Goal: Task Accomplishment & Management: Use online tool/utility

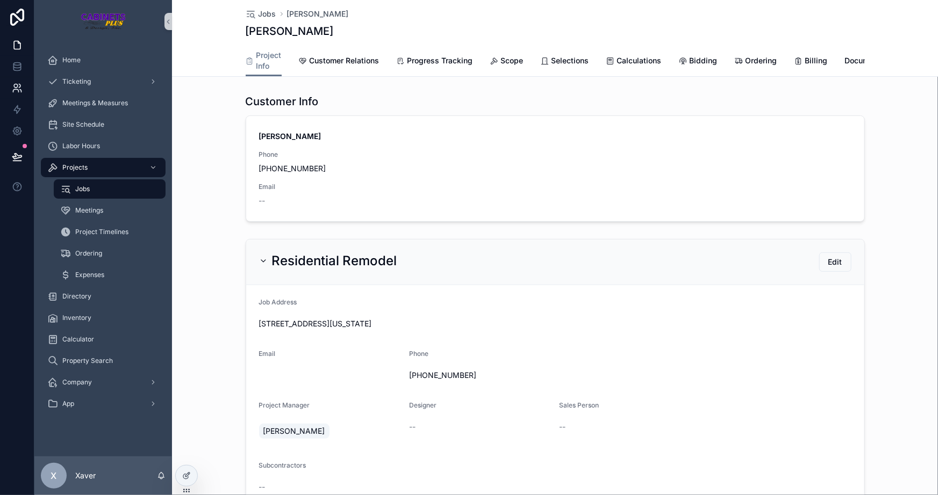
scroll to position [928, 0]
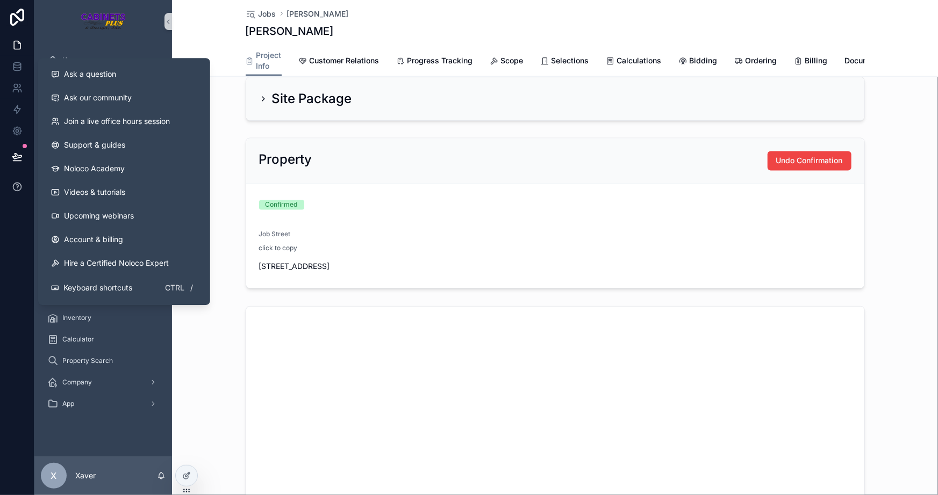
click at [13, 186] on icon at bounding box center [17, 187] width 11 height 11
click at [84, 80] on button "Ask a question" at bounding box center [123, 74] width 163 height 24
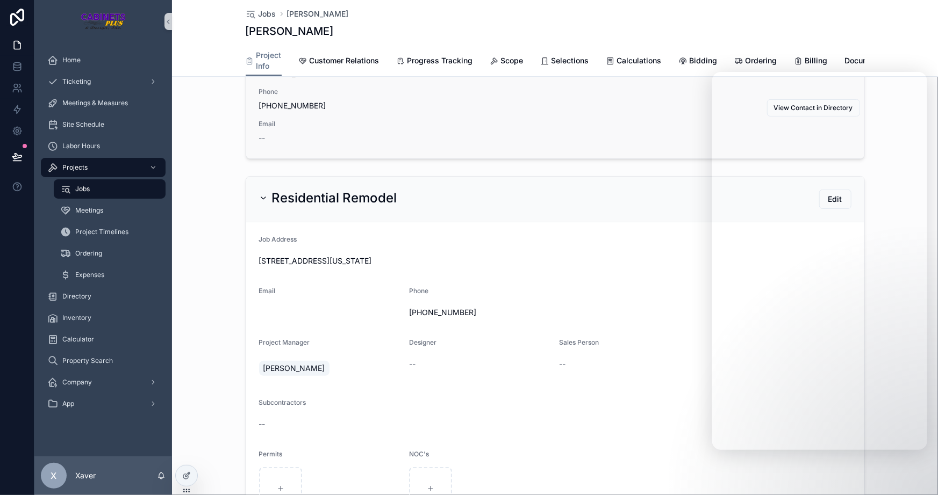
scroll to position [0, 0]
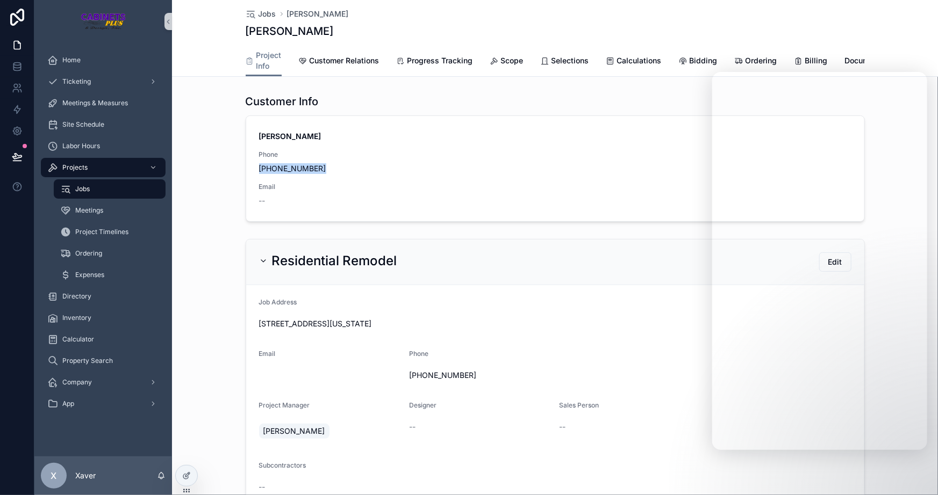
click at [225, 185] on div "Customer Info [PERSON_NAME] Phone [PHONE_NUMBER] Email -- View Contact in Direc…" at bounding box center [555, 158] width 766 height 136
click at [754, 56] on span "Ordering" at bounding box center [761, 60] width 32 height 11
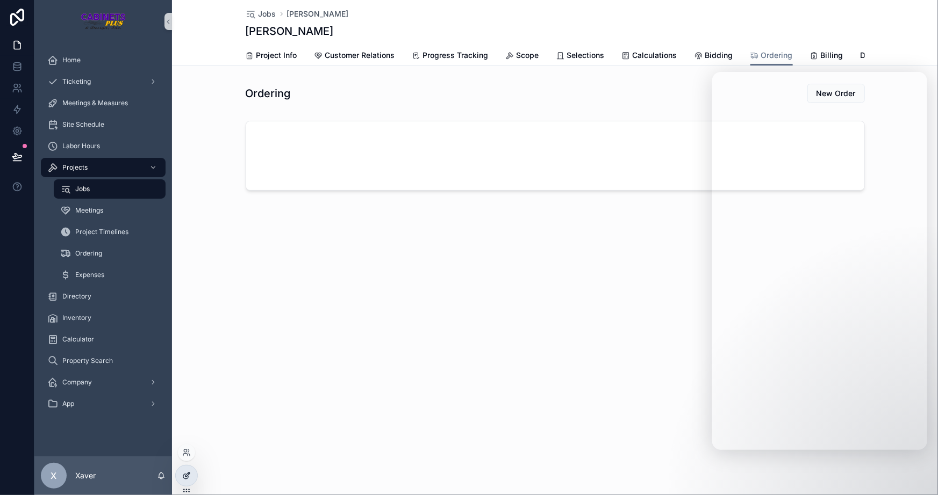
click at [188, 480] on icon at bounding box center [186, 476] width 9 height 9
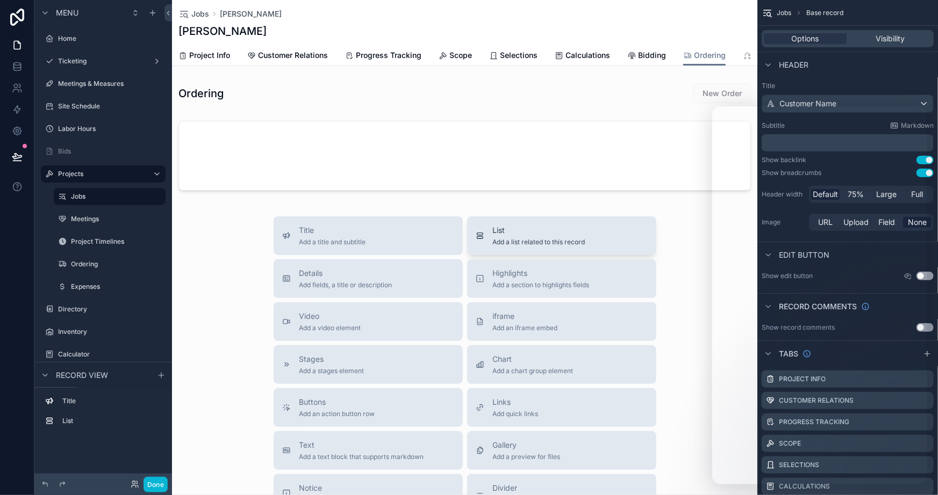
click at [494, 233] on span "List" at bounding box center [539, 230] width 92 height 11
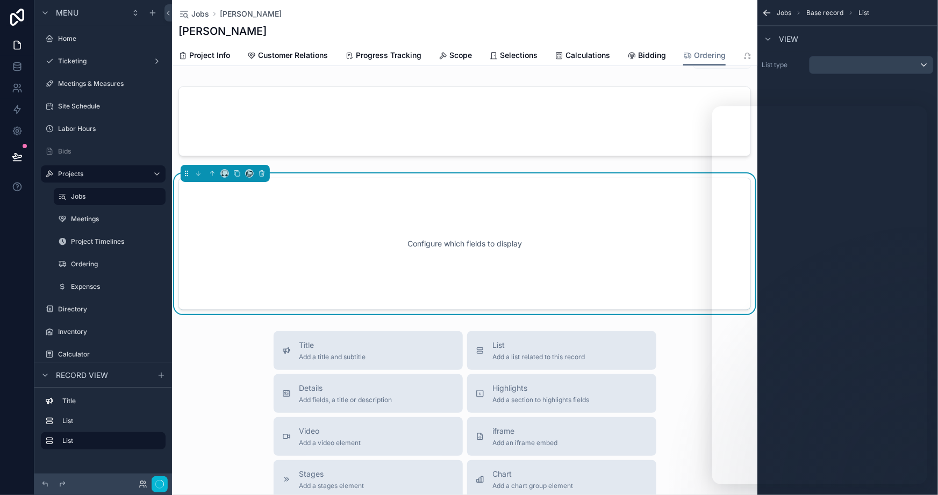
scroll to position [38, 0]
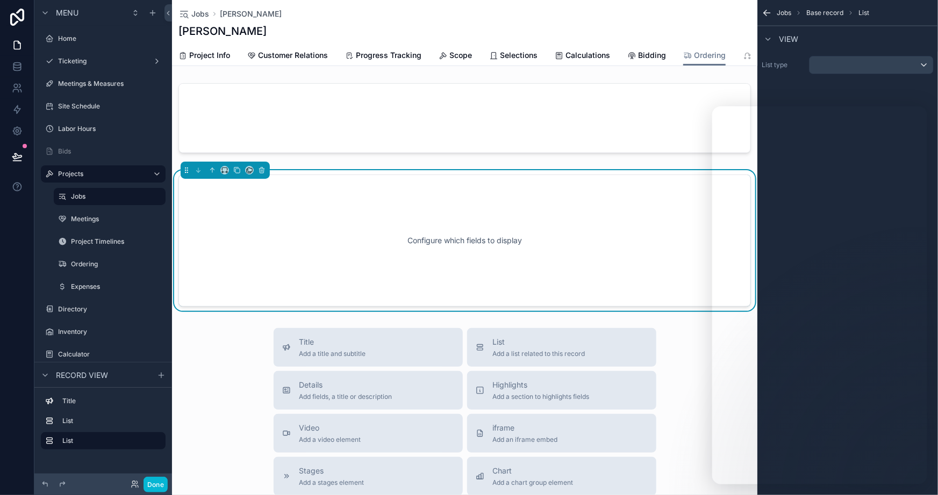
click at [402, 263] on div "Configure which fields to display" at bounding box center [464, 240] width 537 height 97
click at [842, 62] on div "scrollable content" at bounding box center [871, 64] width 124 height 17
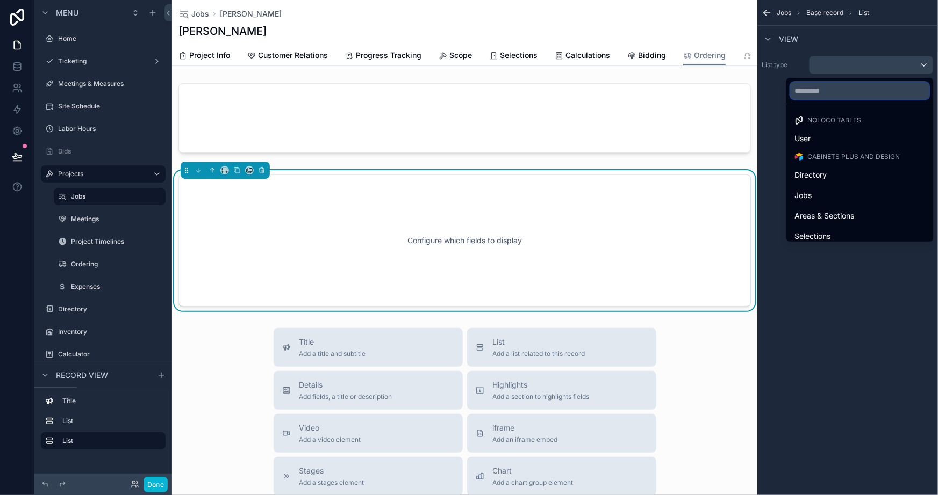
click at [826, 90] on input "text" at bounding box center [859, 90] width 139 height 17
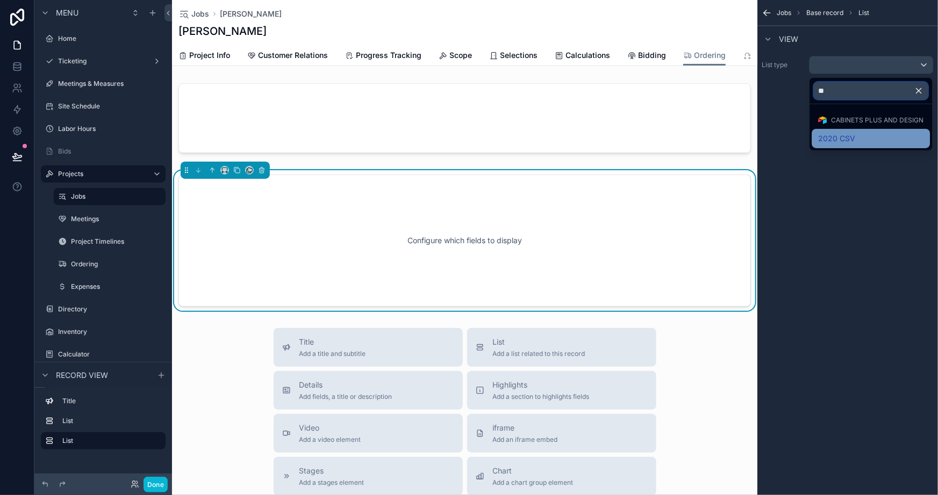
type input "**"
click at [841, 144] on span "2020 CSV" at bounding box center [836, 138] width 37 height 13
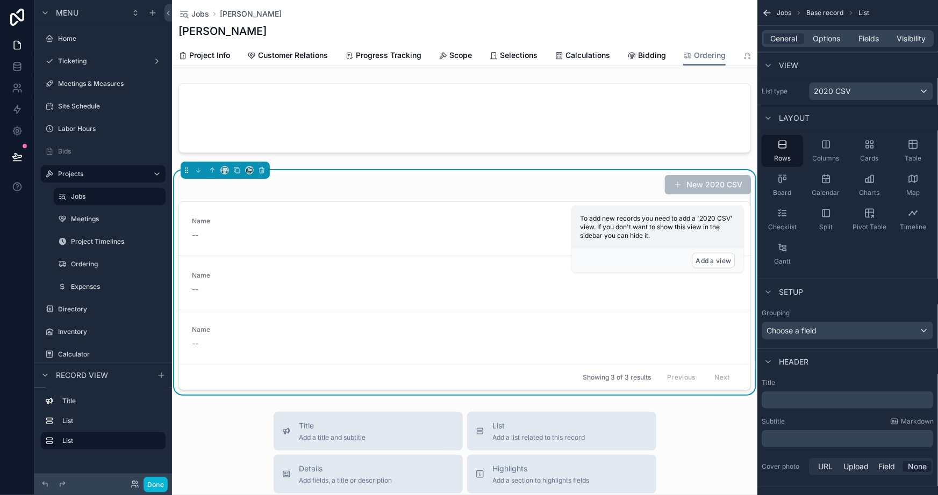
click at [594, 183] on div "New 2020 CSV" at bounding box center [464, 185] width 572 height 20
click at [705, 257] on button "Add a view" at bounding box center [713, 261] width 43 height 16
click at [720, 262] on button "Add a view" at bounding box center [713, 261] width 43 height 16
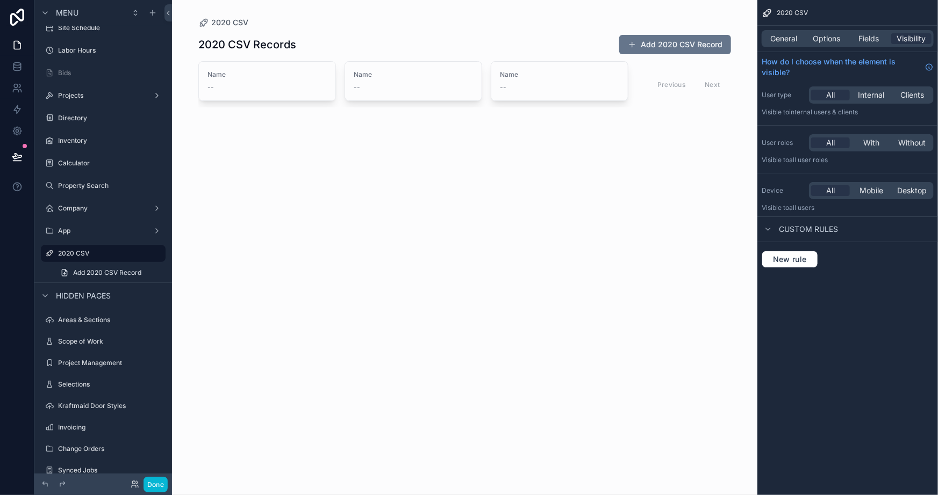
click at [502, 140] on div "scrollable content" at bounding box center [465, 71] width 550 height 142
click at [785, 36] on span "General" at bounding box center [783, 38] width 27 height 11
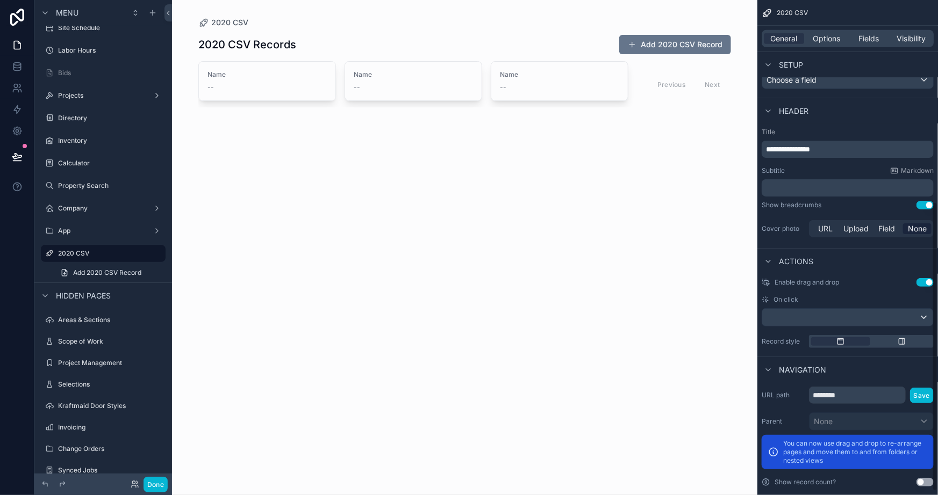
scroll to position [352, 0]
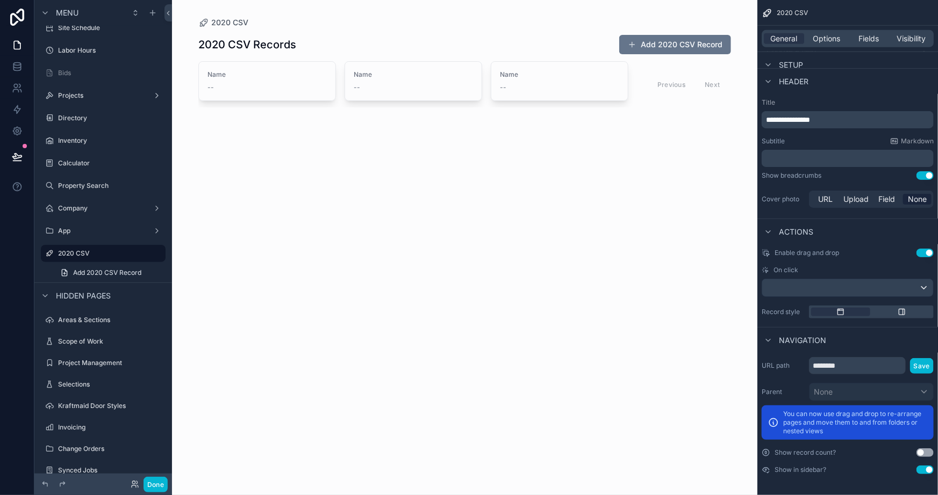
click at [927, 469] on button "Use setting" at bounding box center [924, 470] width 17 height 9
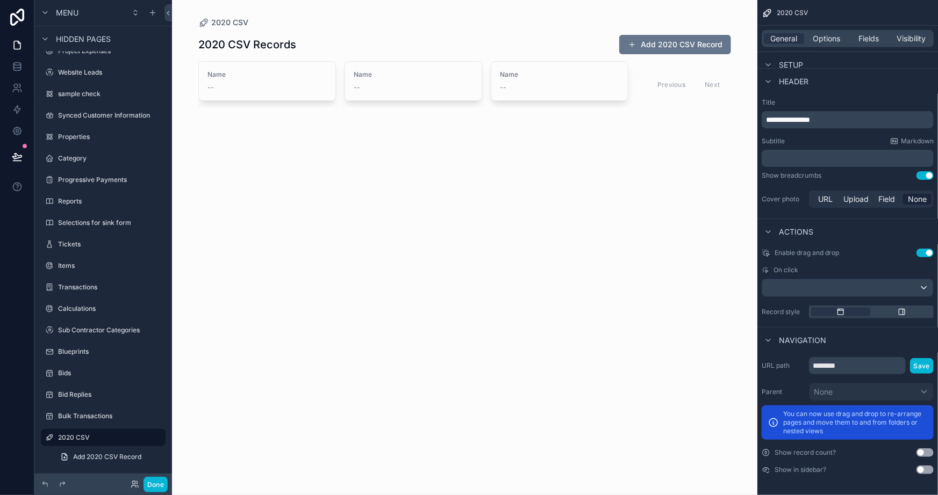
click at [599, 394] on div "2020 CSV 2020 CSV Records Add 2020 CSV Record Name -- Name -- Name -- Previous …" at bounding box center [464, 247] width 585 height 495
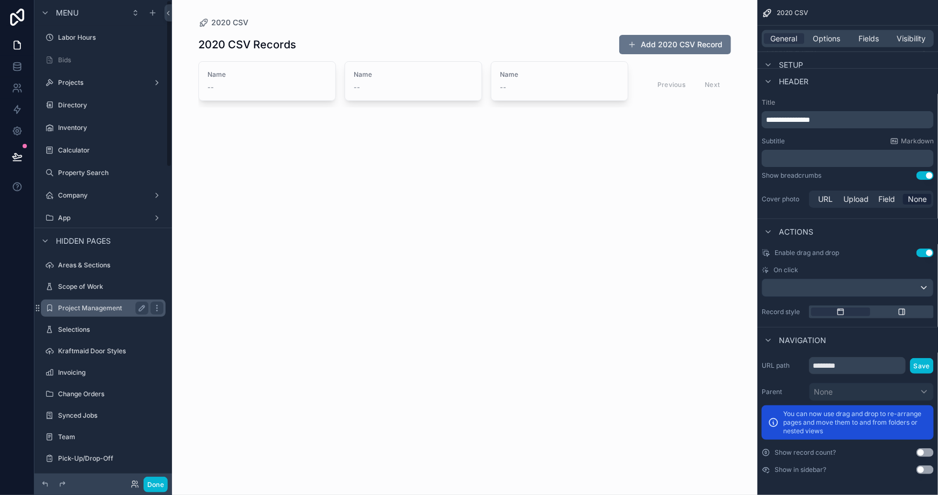
scroll to position [0, 0]
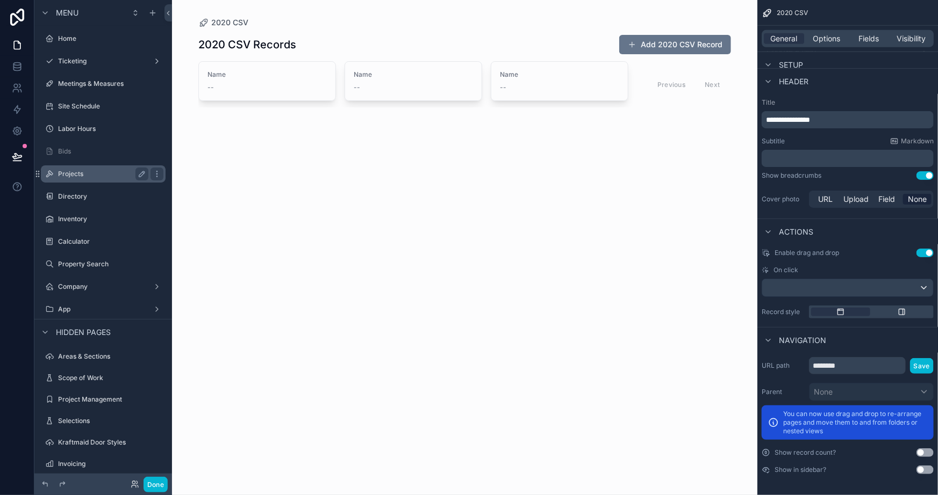
click at [77, 172] on label "Projects" at bounding box center [101, 174] width 86 height 9
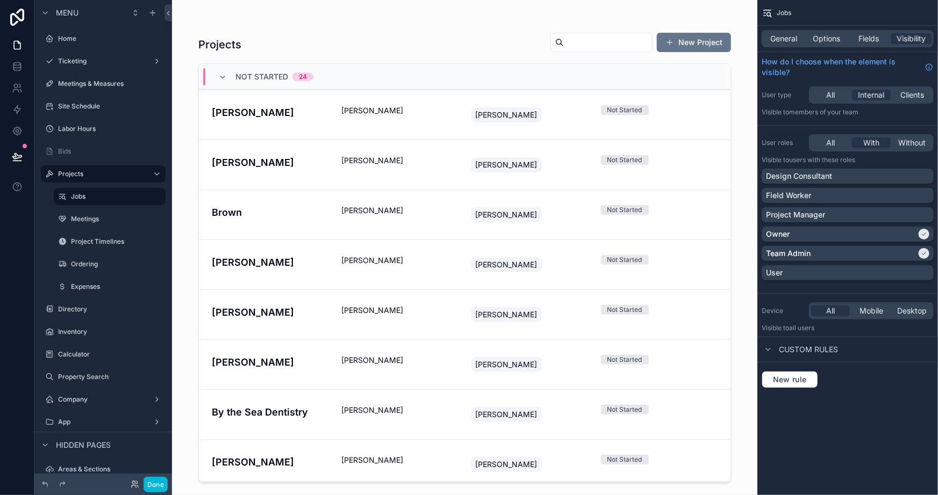
click at [262, 8] on div "scrollable content" at bounding box center [465, 241] width 550 height 482
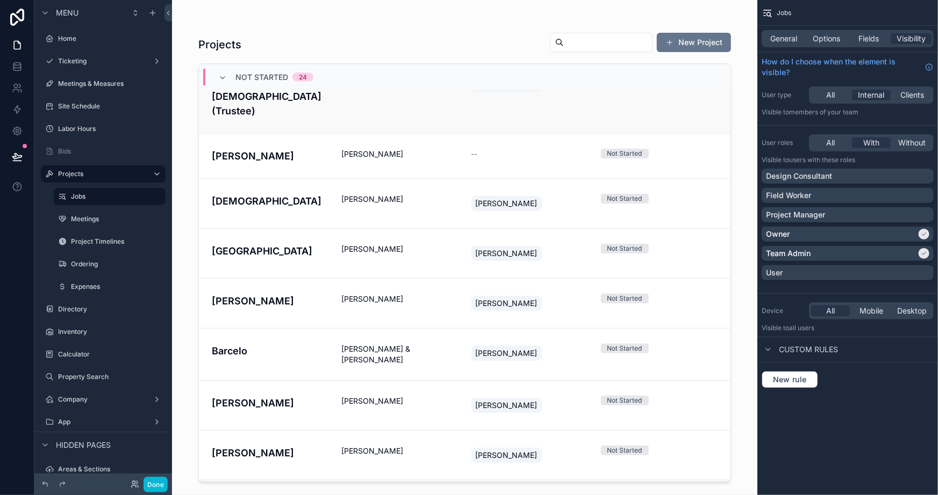
scroll to position [954, 0]
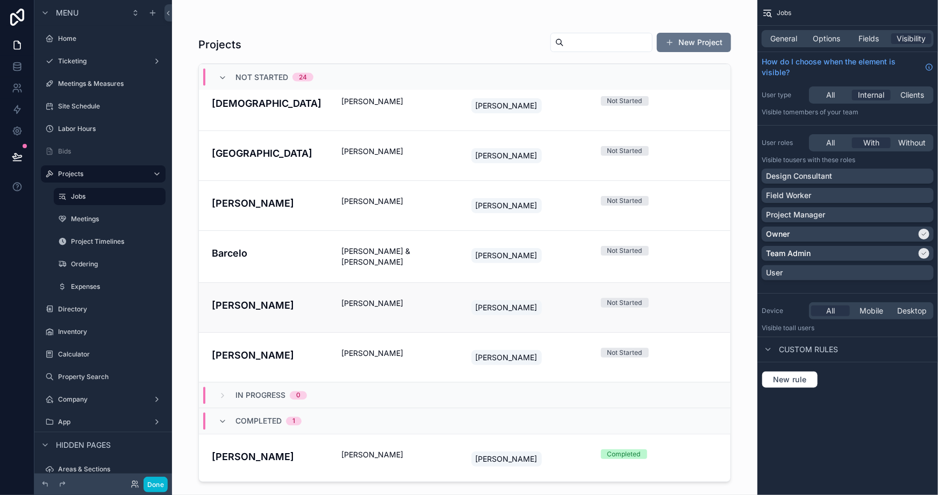
click at [328, 298] on div "Mustermann [PERSON_NAME] [PERSON_NAME] Not Started" at bounding box center [465, 307] width 506 height 19
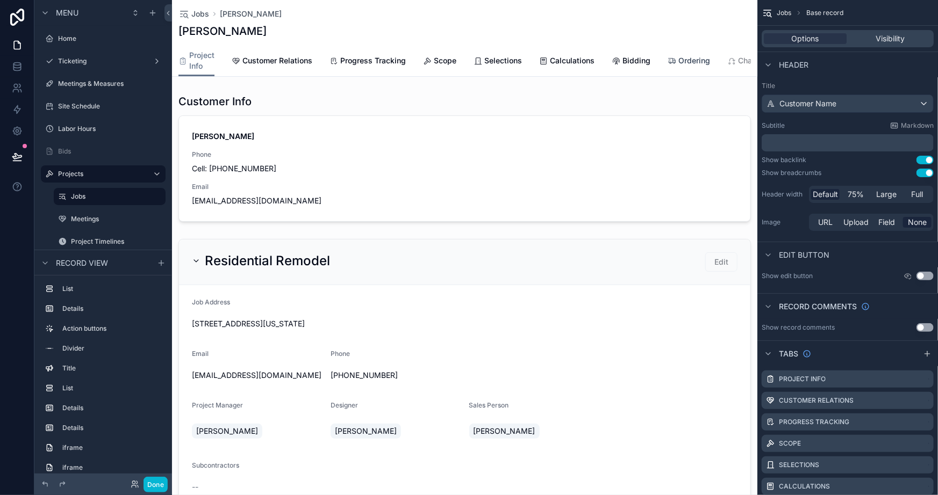
click at [688, 66] on span "Ordering" at bounding box center [694, 60] width 32 height 11
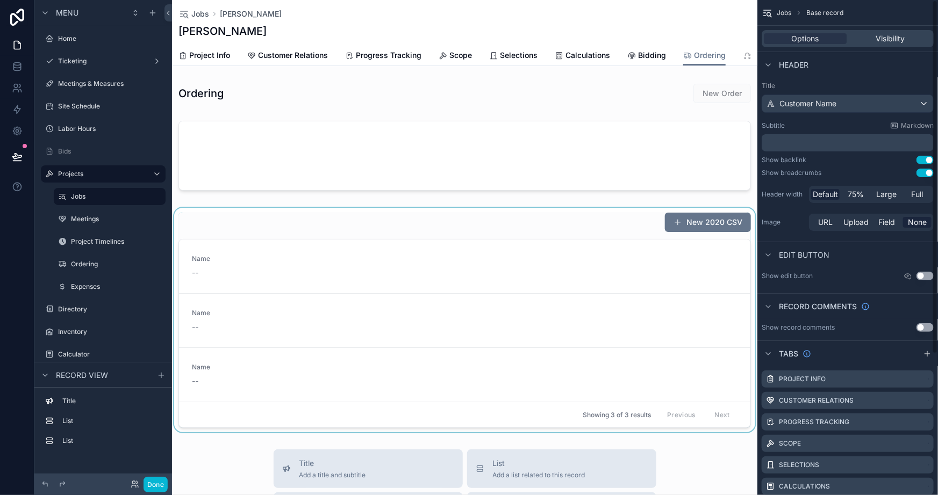
click at [559, 266] on div "scrollable content" at bounding box center [464, 320] width 585 height 225
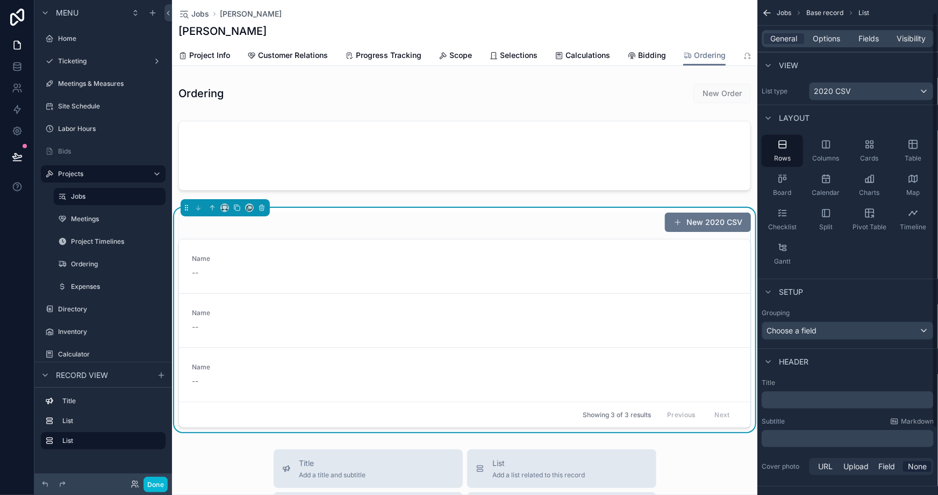
scroll to position [95, 0]
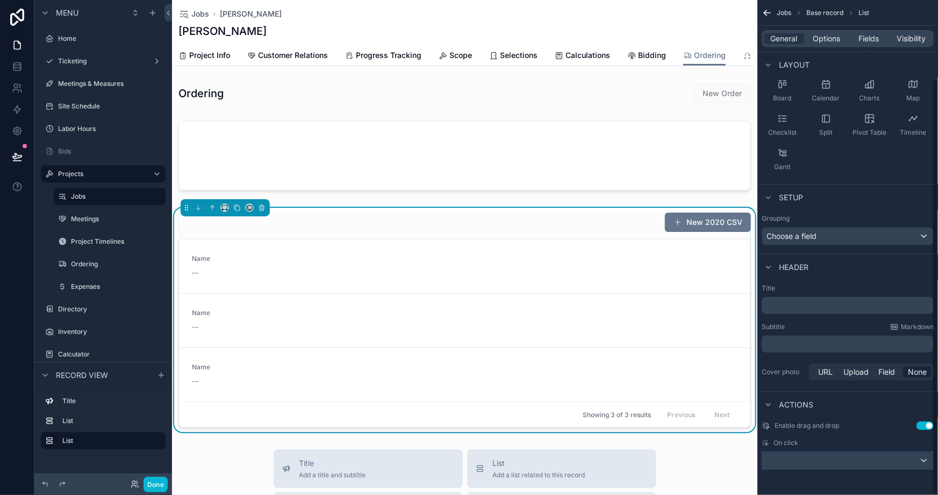
click at [826, 465] on div "scrollable content" at bounding box center [847, 460] width 171 height 17
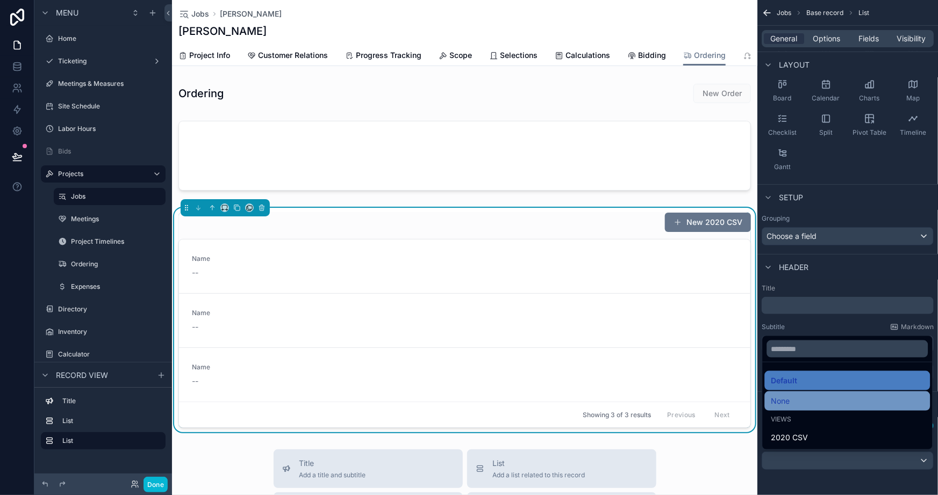
click at [794, 399] on div "None" at bounding box center [846, 401] width 153 height 13
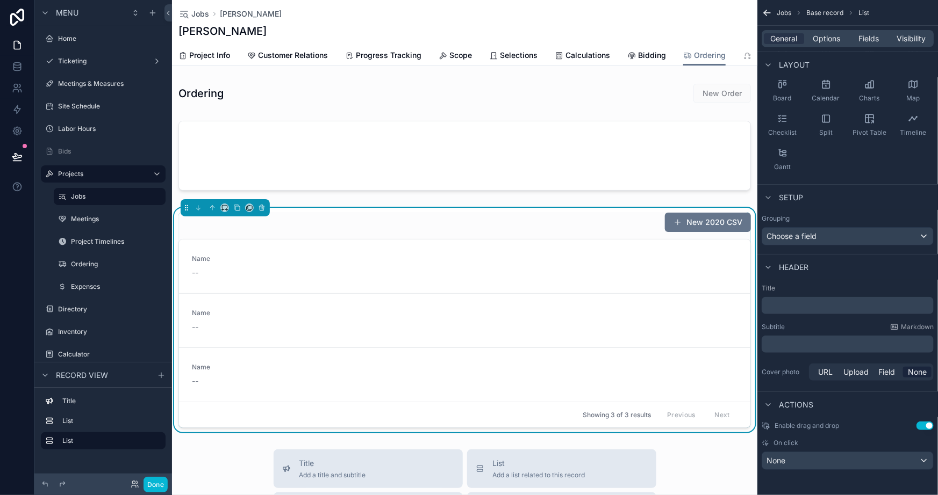
click at [924, 426] on button "Use setting" at bounding box center [924, 426] width 17 height 9
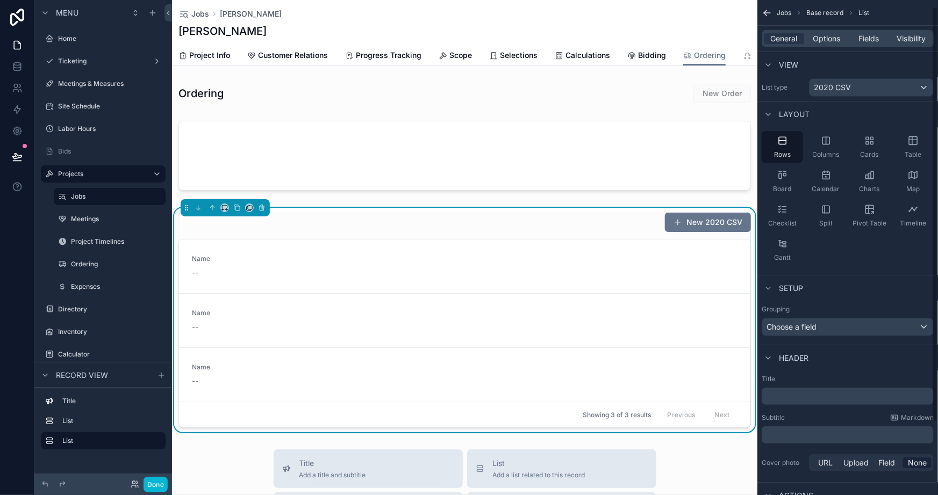
scroll to position [0, 0]
click at [829, 37] on span "Options" at bounding box center [825, 38] width 27 height 11
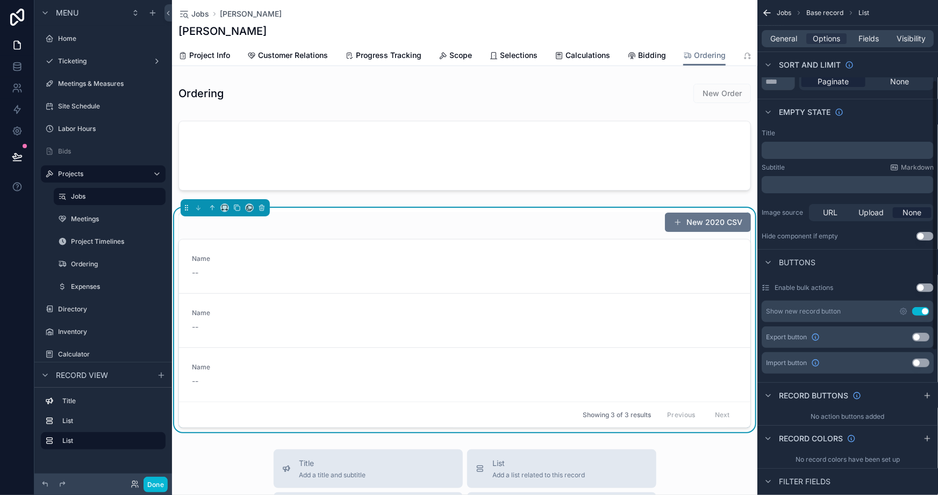
scroll to position [146, 0]
click at [924, 287] on button "Use setting" at bounding box center [924, 286] width 17 height 9
click at [927, 284] on button "Use setting" at bounding box center [924, 286] width 17 height 9
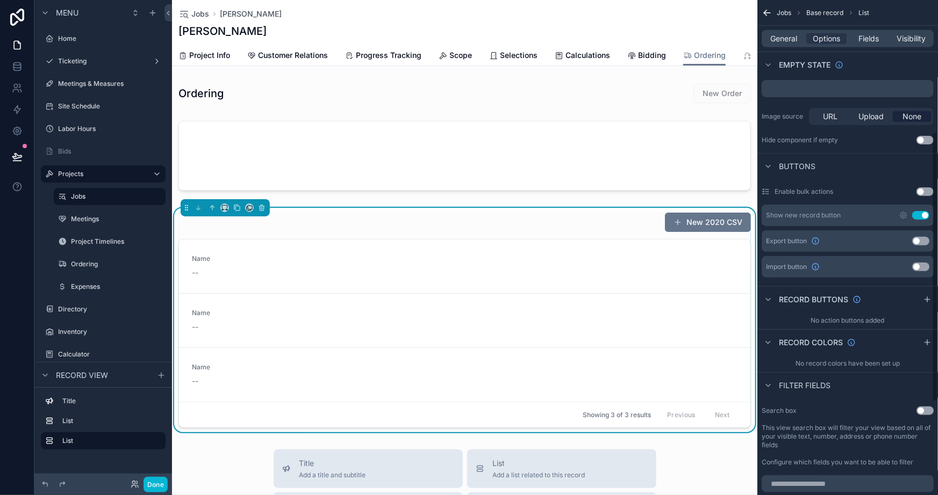
scroll to position [195, 0]
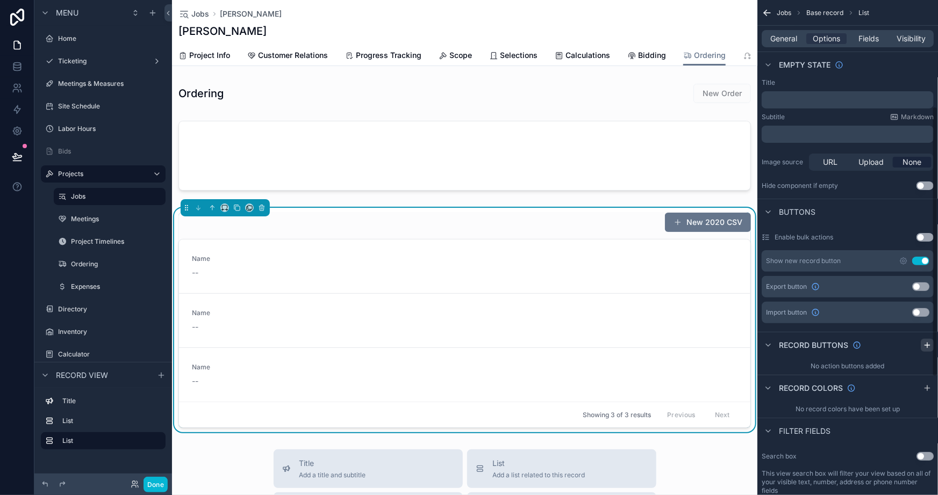
click at [929, 342] on icon "scrollable content" at bounding box center [926, 345] width 9 height 9
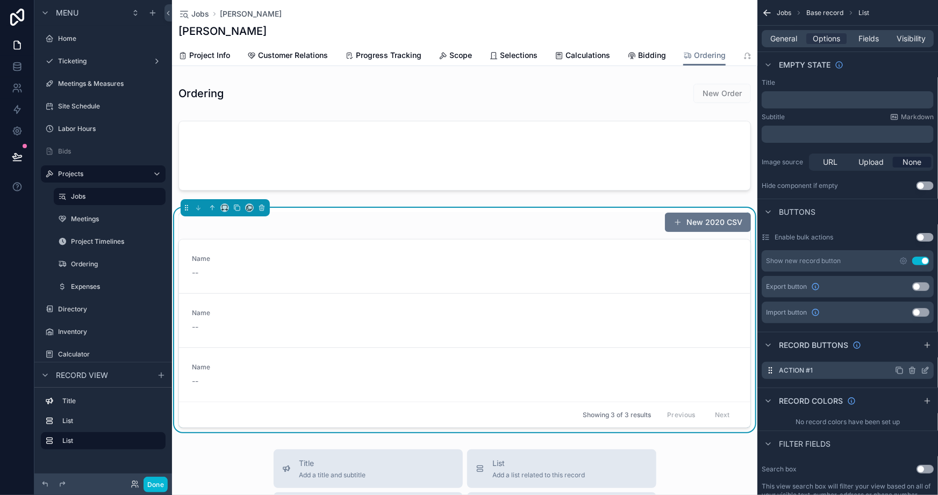
click at [920, 366] on icon "scrollable content" at bounding box center [924, 370] width 9 height 9
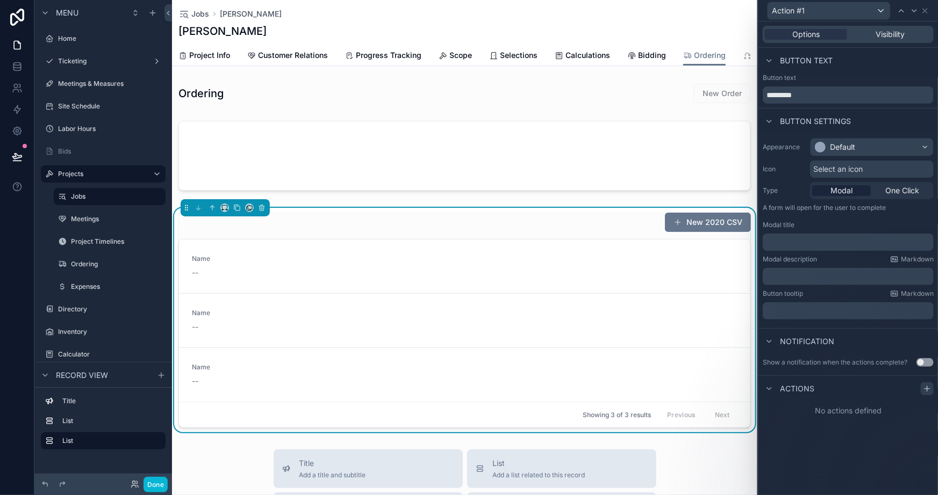
click at [926, 389] on icon at bounding box center [926, 389] width 5 height 0
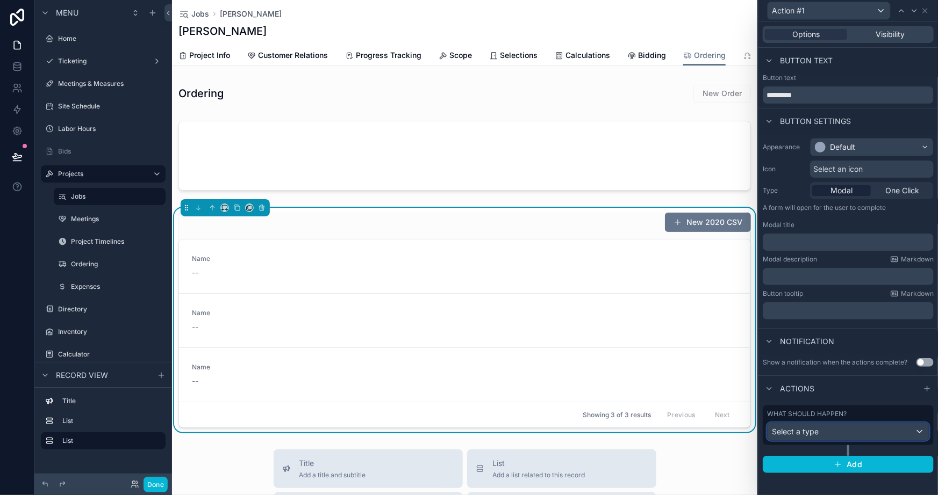
click at [851, 435] on div "Select a type" at bounding box center [847, 431] width 161 height 17
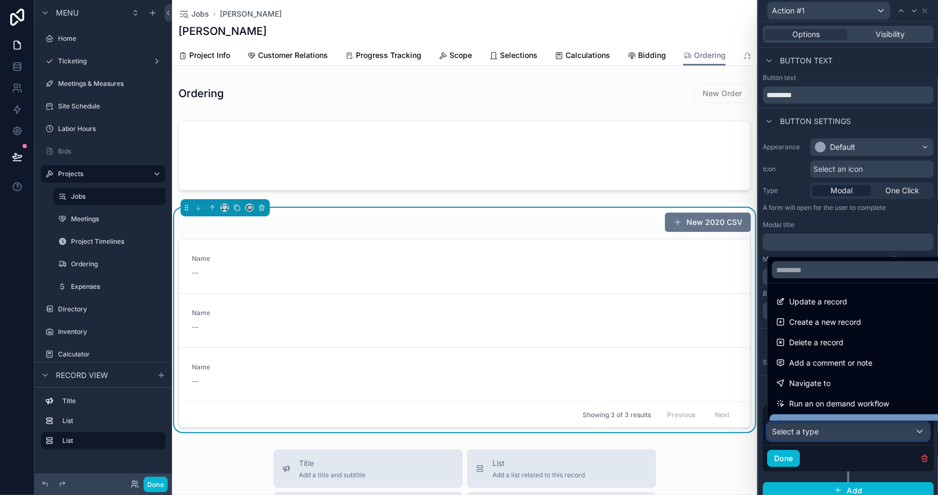
scroll to position [0, 0]
click at [760, 378] on div at bounding box center [847, 247] width 179 height 495
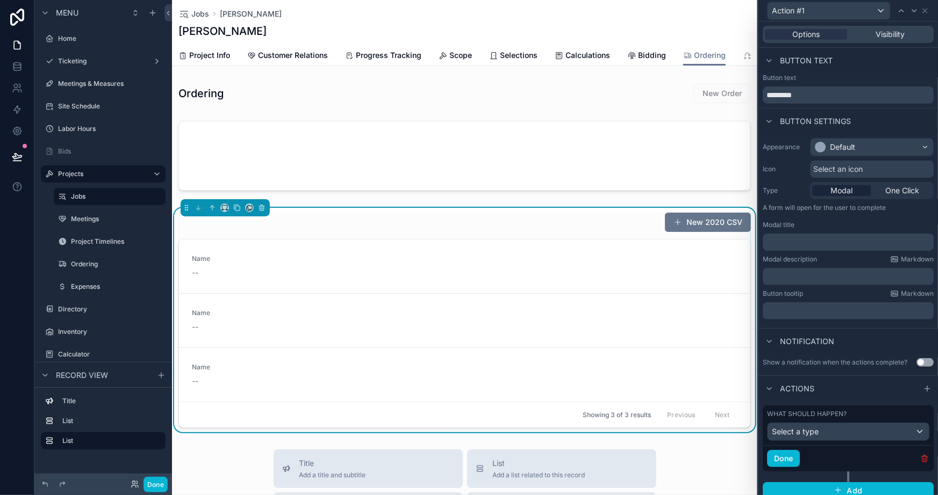
click at [921, 457] on icon "button" at bounding box center [923, 459] width 5 height 5
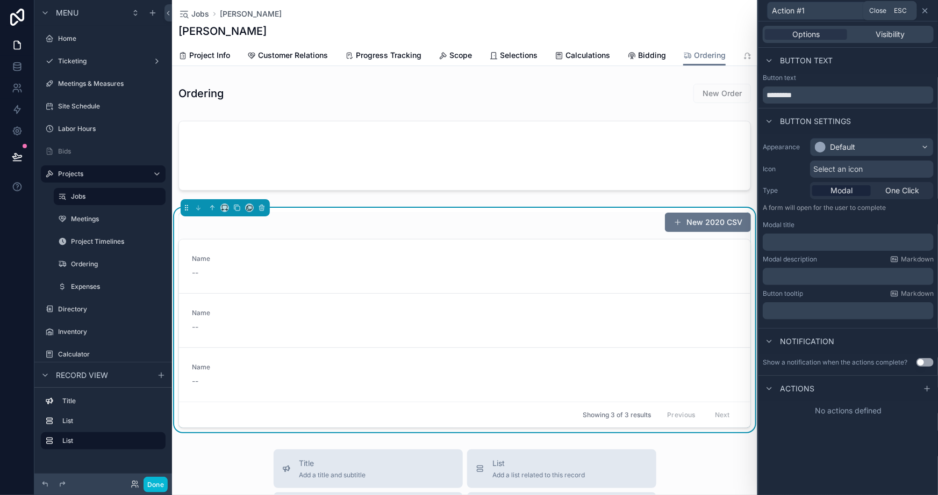
click at [923, 9] on icon at bounding box center [924, 10] width 9 height 9
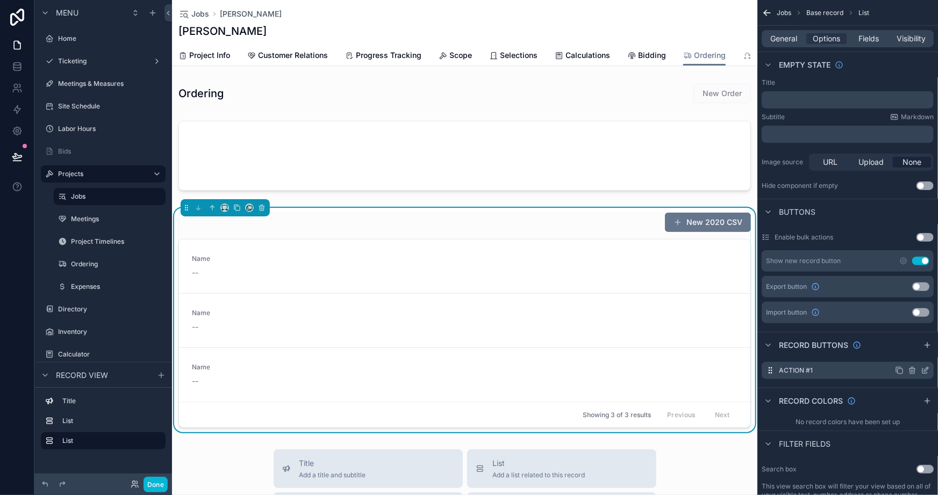
click at [911, 368] on icon "scrollable content" at bounding box center [911, 370] width 9 height 9
click at [919, 312] on button "Use setting" at bounding box center [920, 312] width 17 height 9
click at [871, 327] on div "Enable bulk actions Use setting Show new record button Use setting Export butto…" at bounding box center [847, 276] width 181 height 103
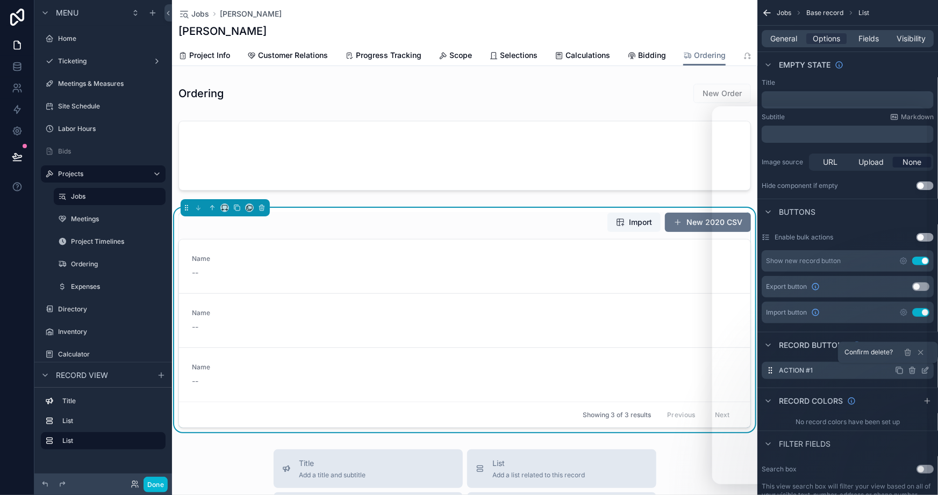
click at [918, 260] on button "Use setting" at bounding box center [920, 261] width 17 height 9
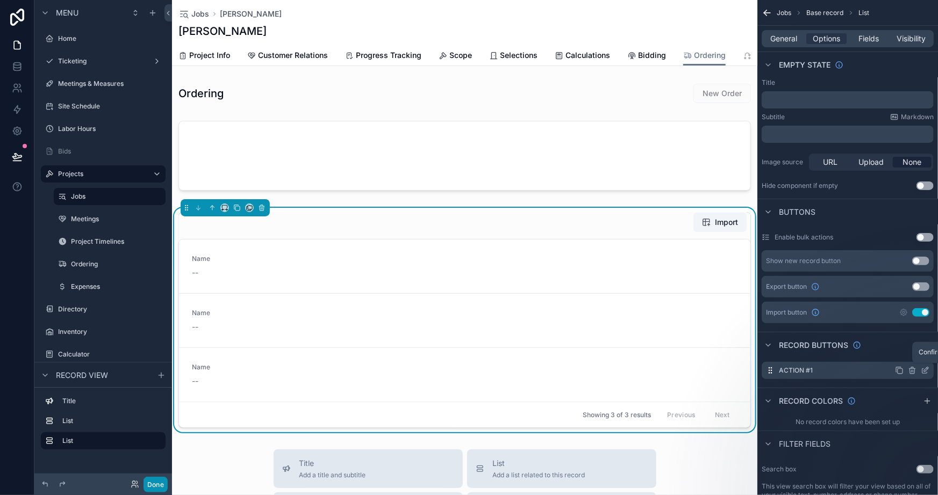
click at [150, 482] on button "Done" at bounding box center [155, 485] width 24 height 16
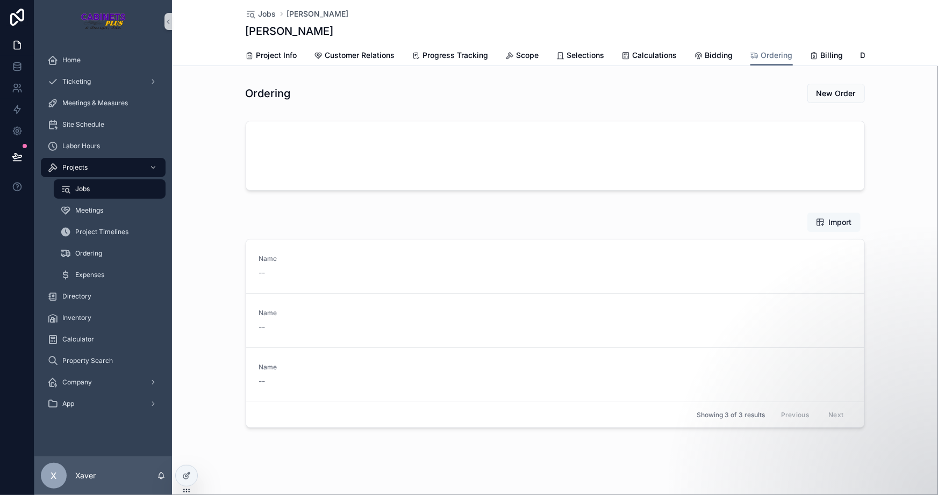
click at [816, 226] on span "Import" at bounding box center [834, 222] width 36 height 11
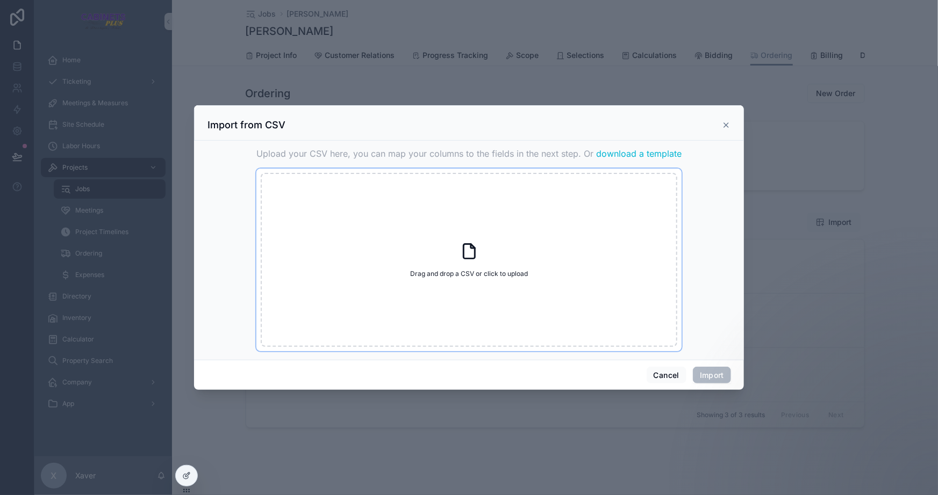
click at [489, 277] on span "Drag and drop a CSV or click to upload" at bounding box center [469, 274] width 118 height 9
type input "**********"
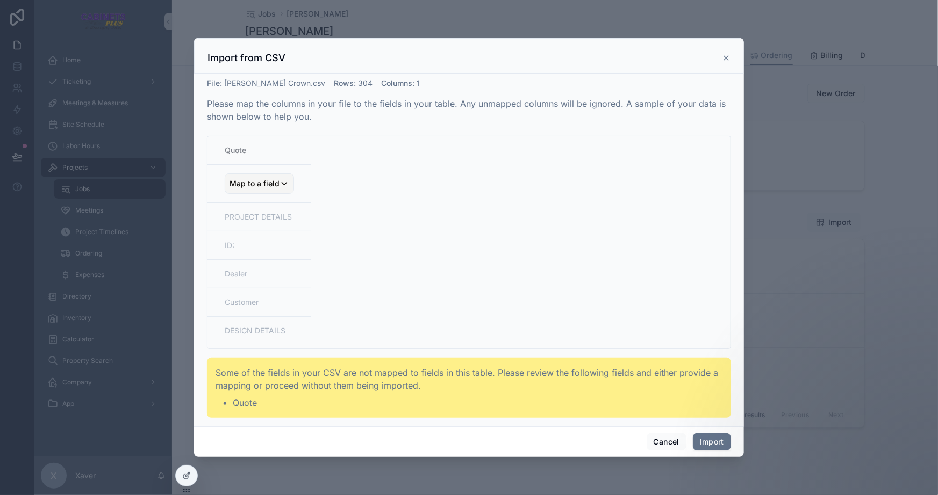
click at [257, 208] on td "PROJECT DETAILS" at bounding box center [259, 217] width 104 height 28
click at [260, 185] on span "Map to a field" at bounding box center [254, 183] width 50 height 19
click at [343, 162] on div "scrollable content" at bounding box center [469, 247] width 550 height 419
click at [250, 174] on span "Map to a field" at bounding box center [254, 183] width 50 height 19
click at [481, 210] on div "scrollable content" at bounding box center [469, 247] width 550 height 419
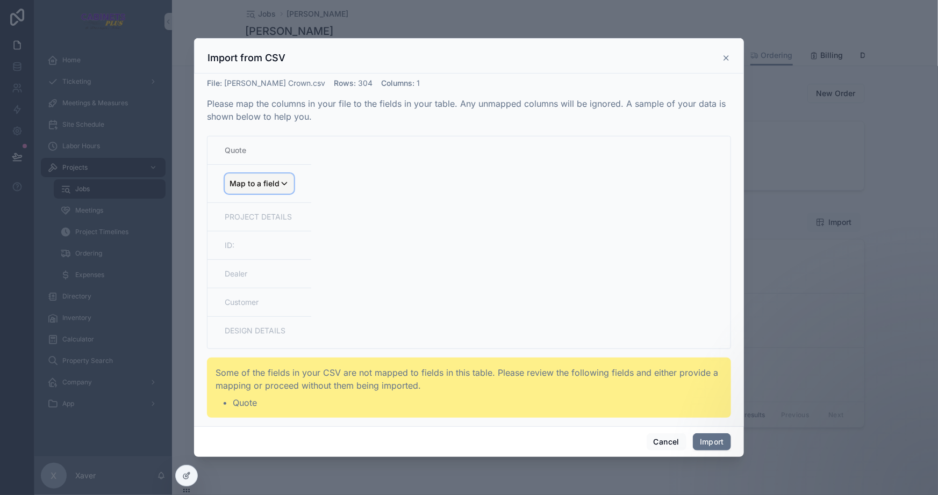
click at [248, 183] on span "Map to a field" at bounding box center [254, 183] width 50 height 19
click at [265, 233] on div "Name" at bounding box center [289, 242] width 123 height 19
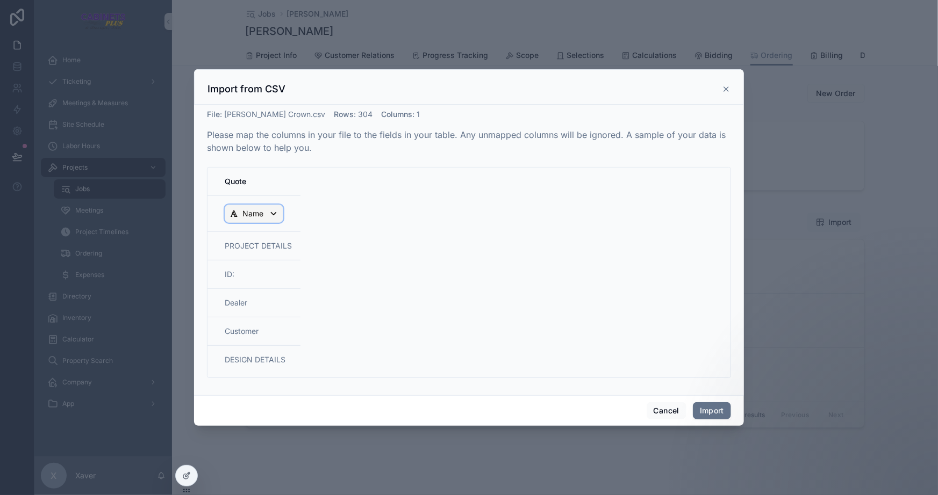
click at [262, 218] on span "Name" at bounding box center [252, 213] width 21 height 11
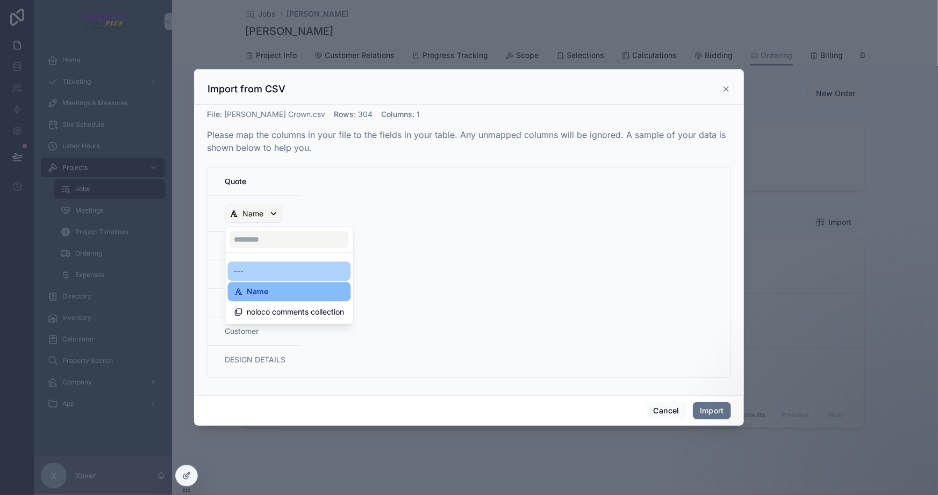
click at [255, 270] on div "---" at bounding box center [289, 271] width 110 height 13
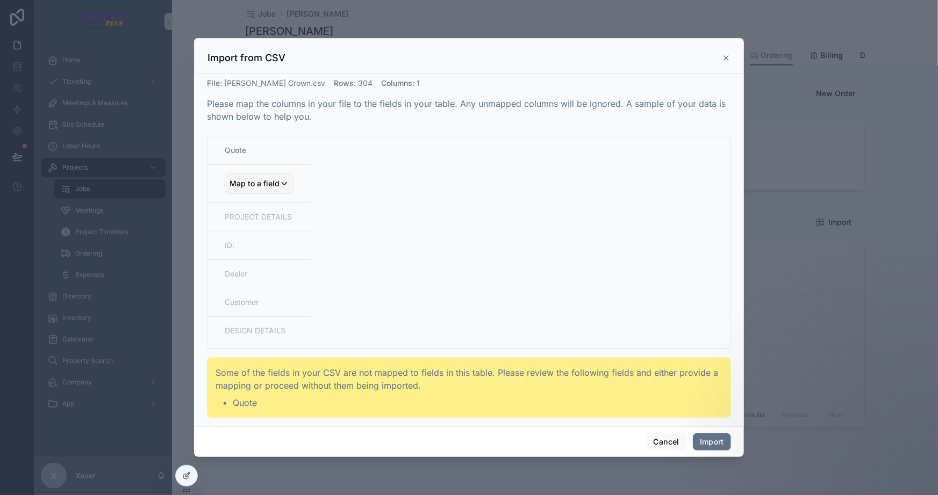
click at [234, 319] on td "DESIGN DETAILS" at bounding box center [259, 333] width 104 height 33
click at [665, 440] on button "Cancel" at bounding box center [666, 442] width 40 height 17
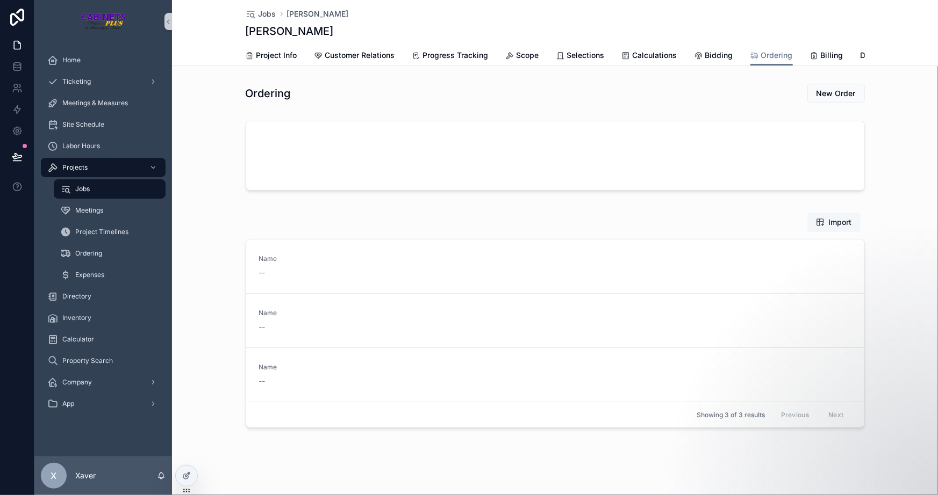
click at [823, 227] on span "Import" at bounding box center [834, 222] width 36 height 11
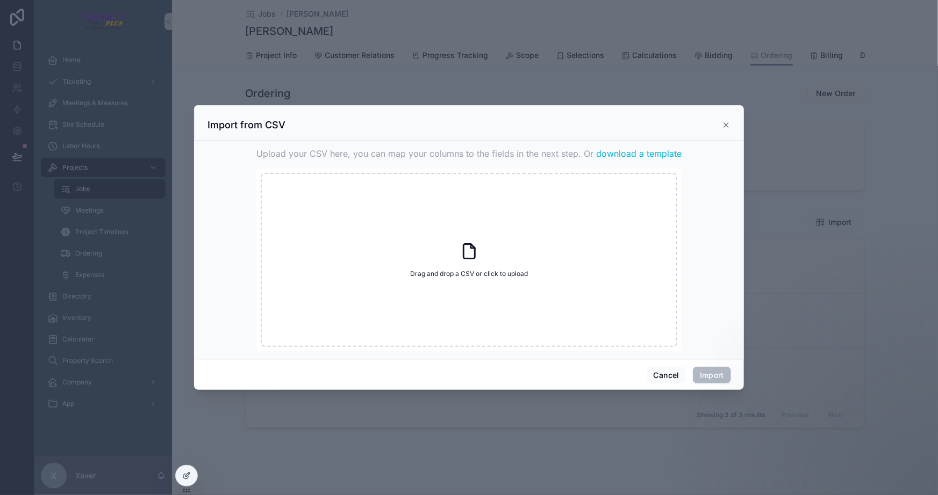
click at [729, 121] on icon "scrollable content" at bounding box center [726, 125] width 9 height 9
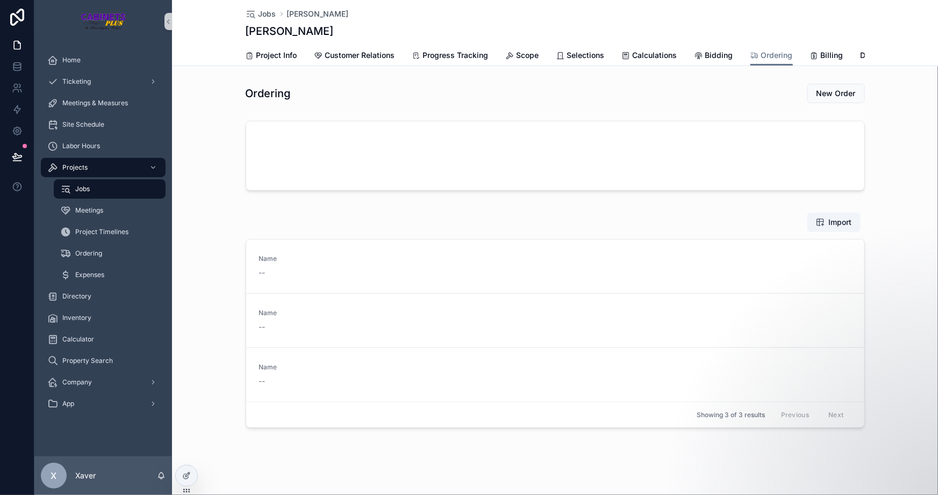
click at [172, 479] on div "Jobs [PERSON_NAME] [PERSON_NAME] Ordering Project Info Customer Relations Progr…" at bounding box center [555, 250] width 766 height 501
click at [184, 480] on icon at bounding box center [186, 476] width 9 height 9
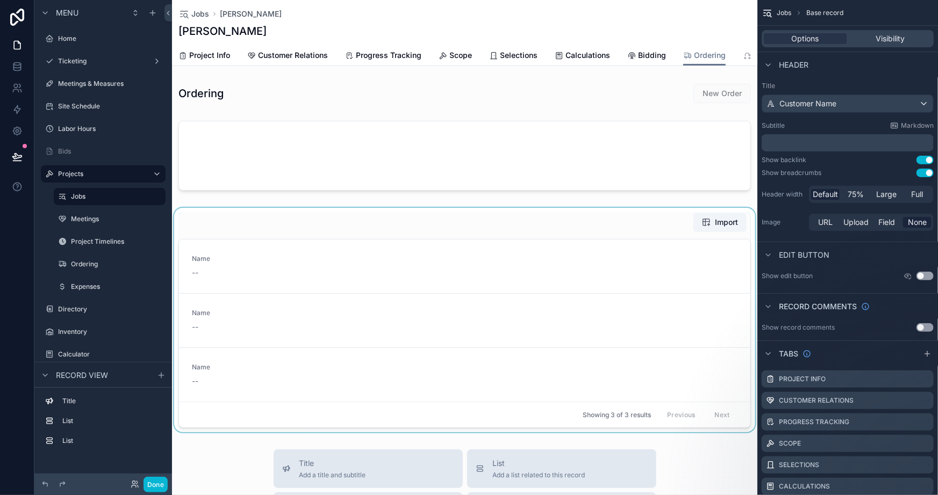
click at [557, 229] on div "scrollable content" at bounding box center [464, 320] width 585 height 225
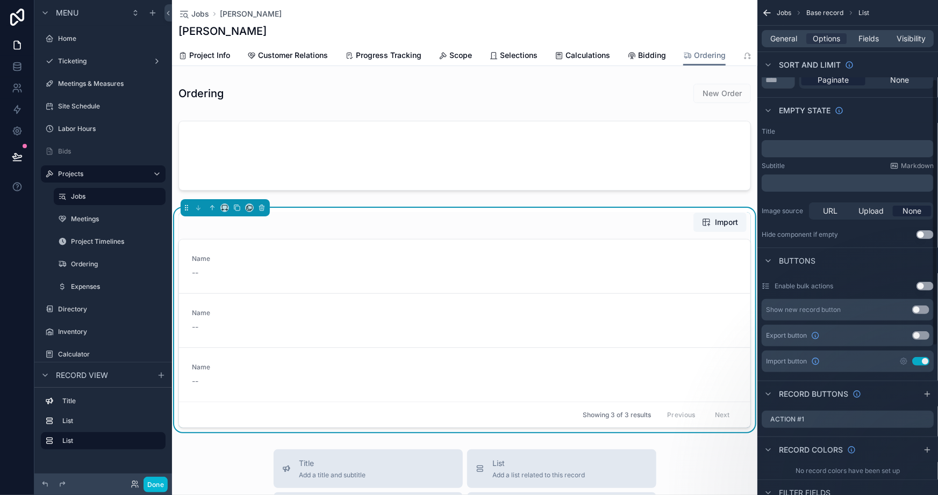
scroll to position [195, 0]
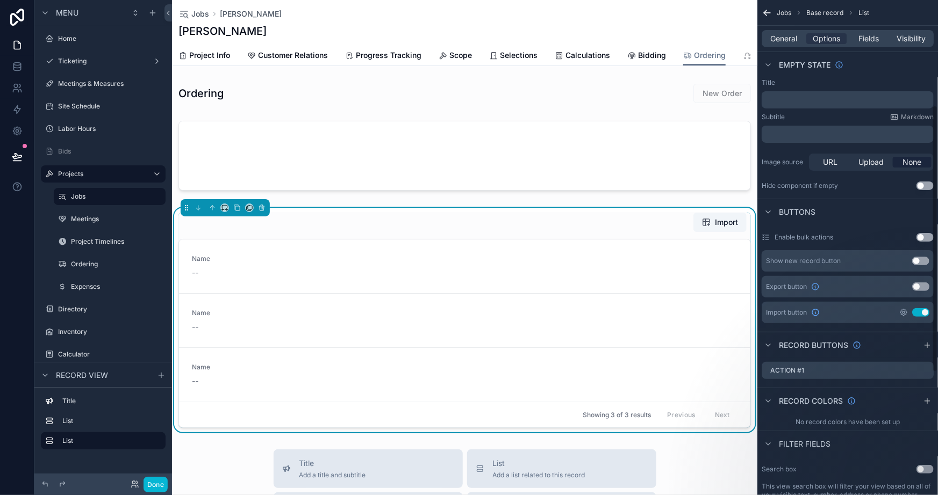
click at [903, 310] on icon "scrollable content" at bounding box center [903, 312] width 9 height 9
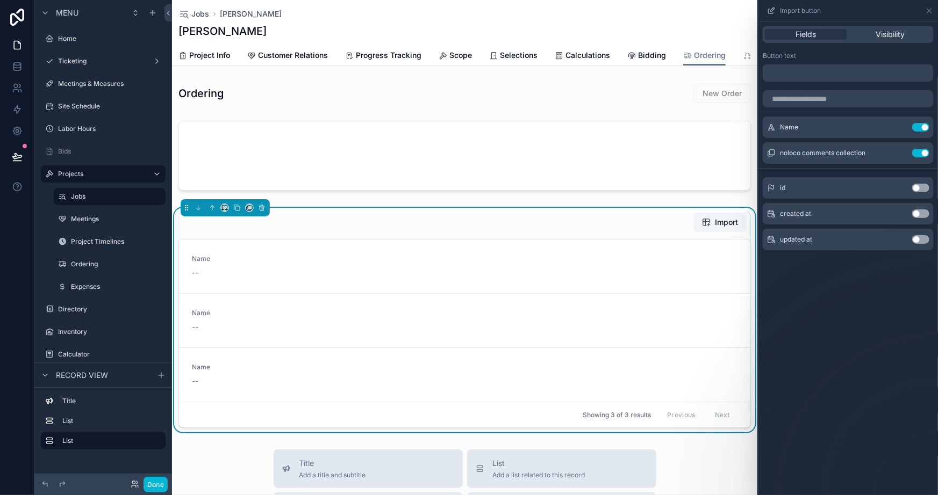
click at [835, 292] on div "Fields Visibility Button text ﻿ Name Use setting noloco comments collection Use…" at bounding box center [847, 258] width 179 height 474
click at [844, 348] on div "Fields Visibility Button text ﻿ Name Use setting noloco comments collection Use…" at bounding box center [847, 258] width 179 height 474
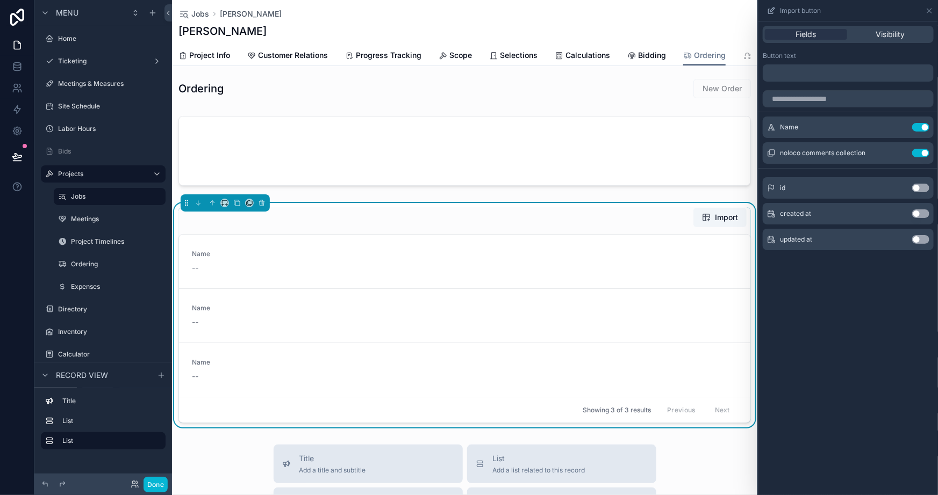
scroll to position [0, 0]
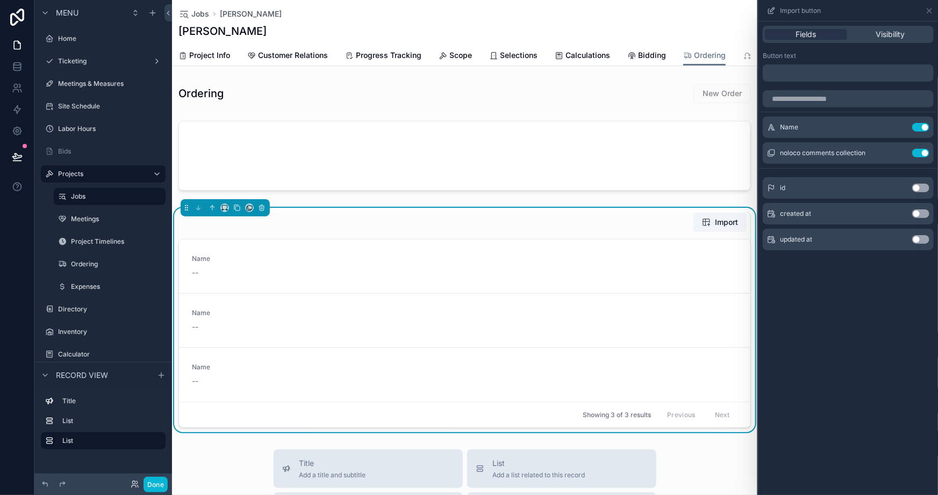
click at [870, 315] on div "Fields Visibility Button text ﻿ Name Use setting noloco comments collection Use…" at bounding box center [847, 258] width 179 height 474
click at [277, 233] on div "Import" at bounding box center [464, 222] width 572 height 20
click at [157, 487] on button "Done" at bounding box center [155, 485] width 24 height 16
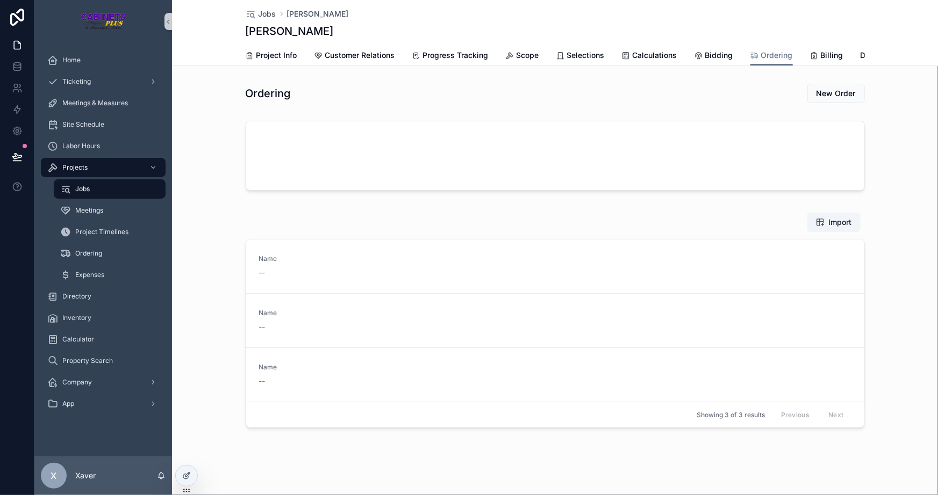
click at [886, 199] on div "scrollable content" at bounding box center [555, 158] width 766 height 83
click at [821, 225] on span "Import" at bounding box center [834, 222] width 36 height 11
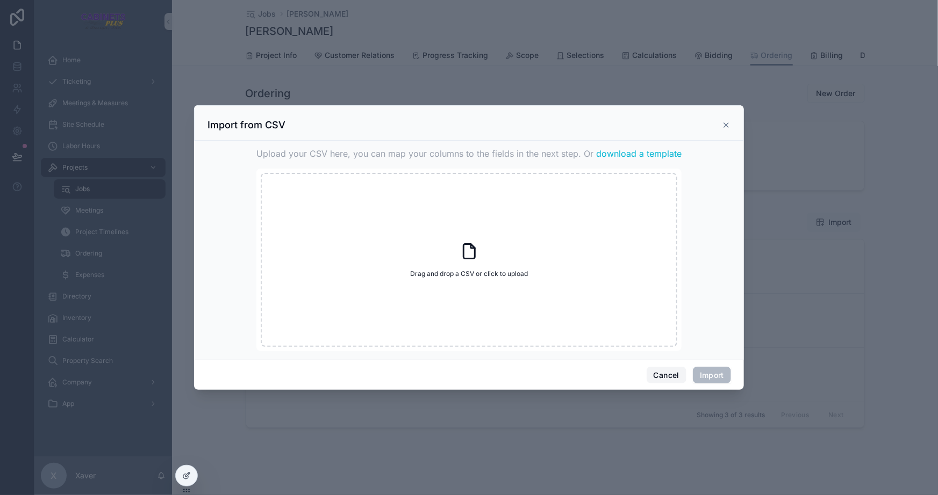
click at [665, 368] on button "Cancel" at bounding box center [666, 375] width 40 height 17
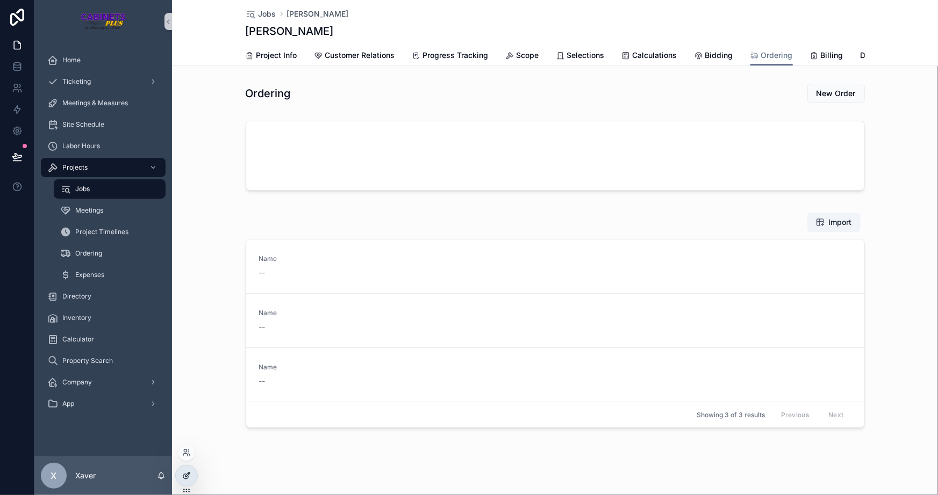
click at [191, 480] on div at bounding box center [186, 476] width 21 height 20
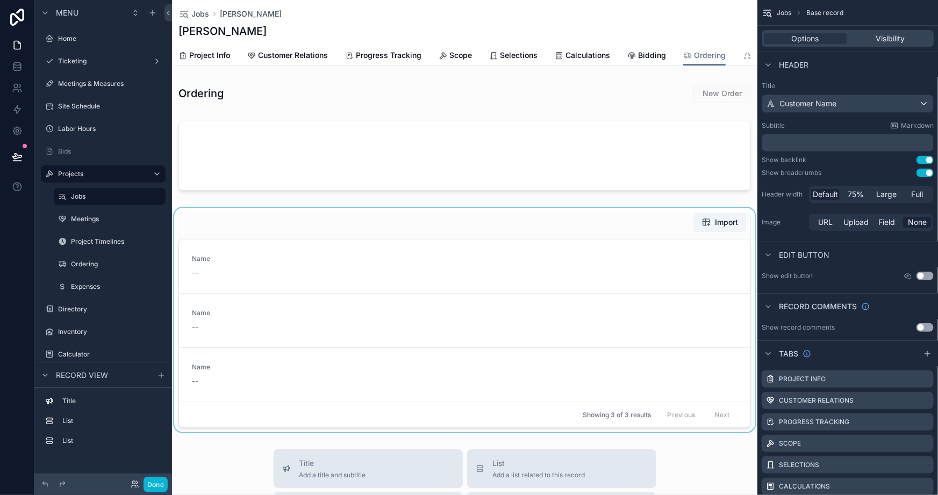
click at [255, 237] on div "scrollable content" at bounding box center [464, 320] width 585 height 225
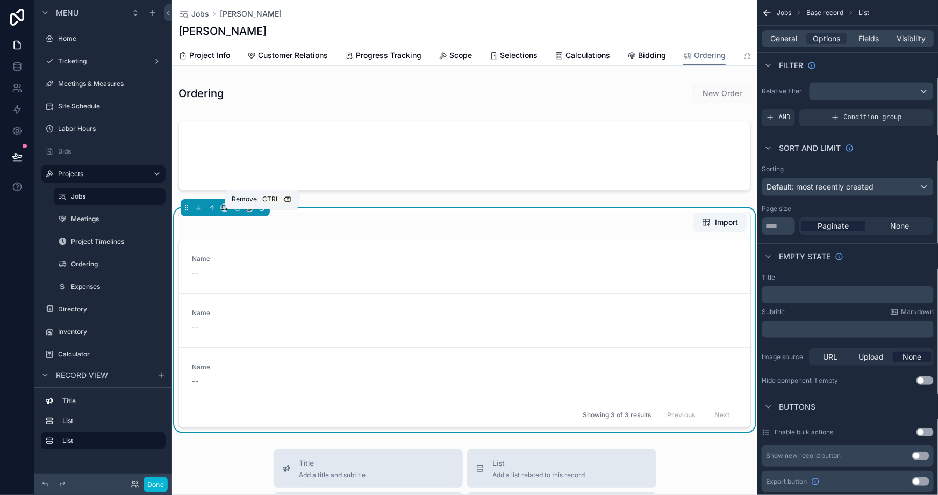
click at [261, 212] on icon "scrollable content" at bounding box center [262, 208] width 8 height 8
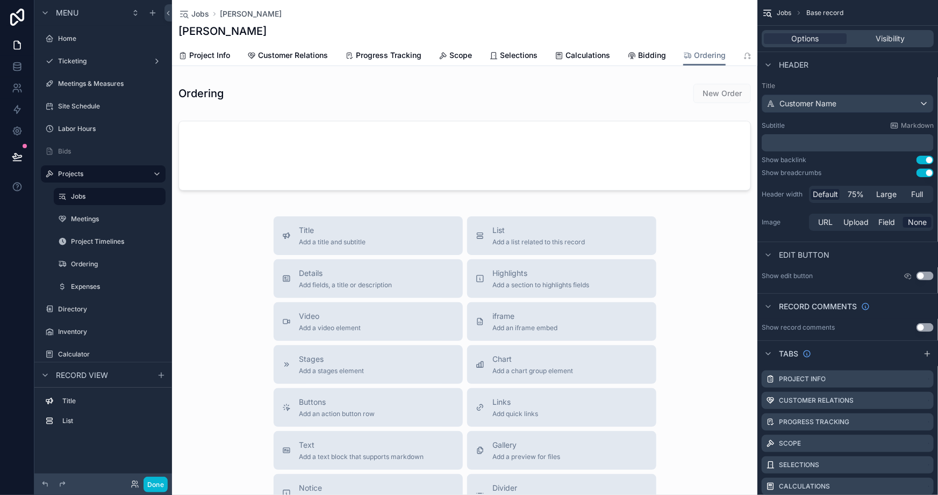
click at [241, 273] on div "Title Add a title and subtitle List Add a list related to this record Details A…" at bounding box center [464, 408] width 585 height 383
